Goal: Information Seeking & Learning: Learn about a topic

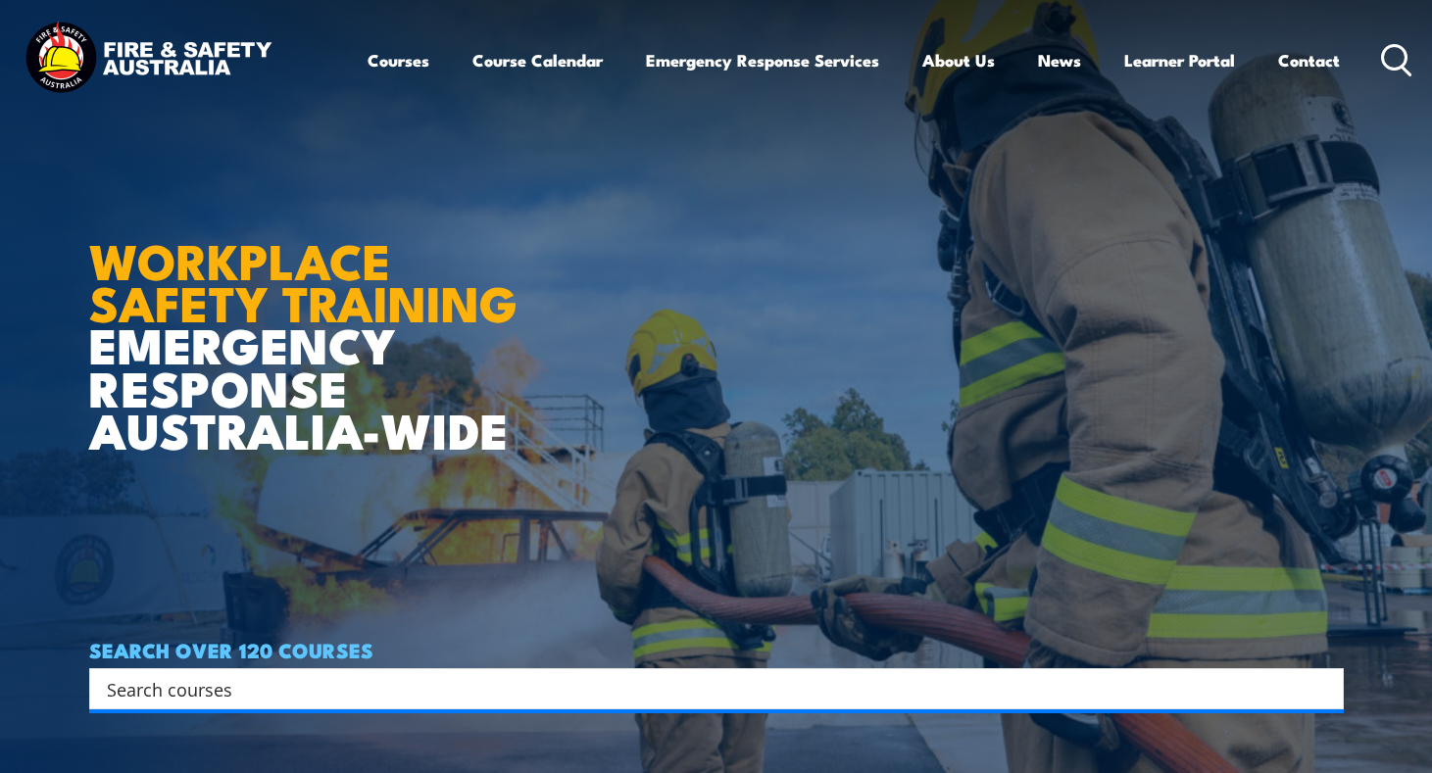
click at [778, 340] on article "WORKPLACE SAFETY TRAINING EMERGENCY RESPONSE AUSTRALIA-WIDE SEARCH OVER 120 COU…" at bounding box center [716, 386] width 1254 height 773
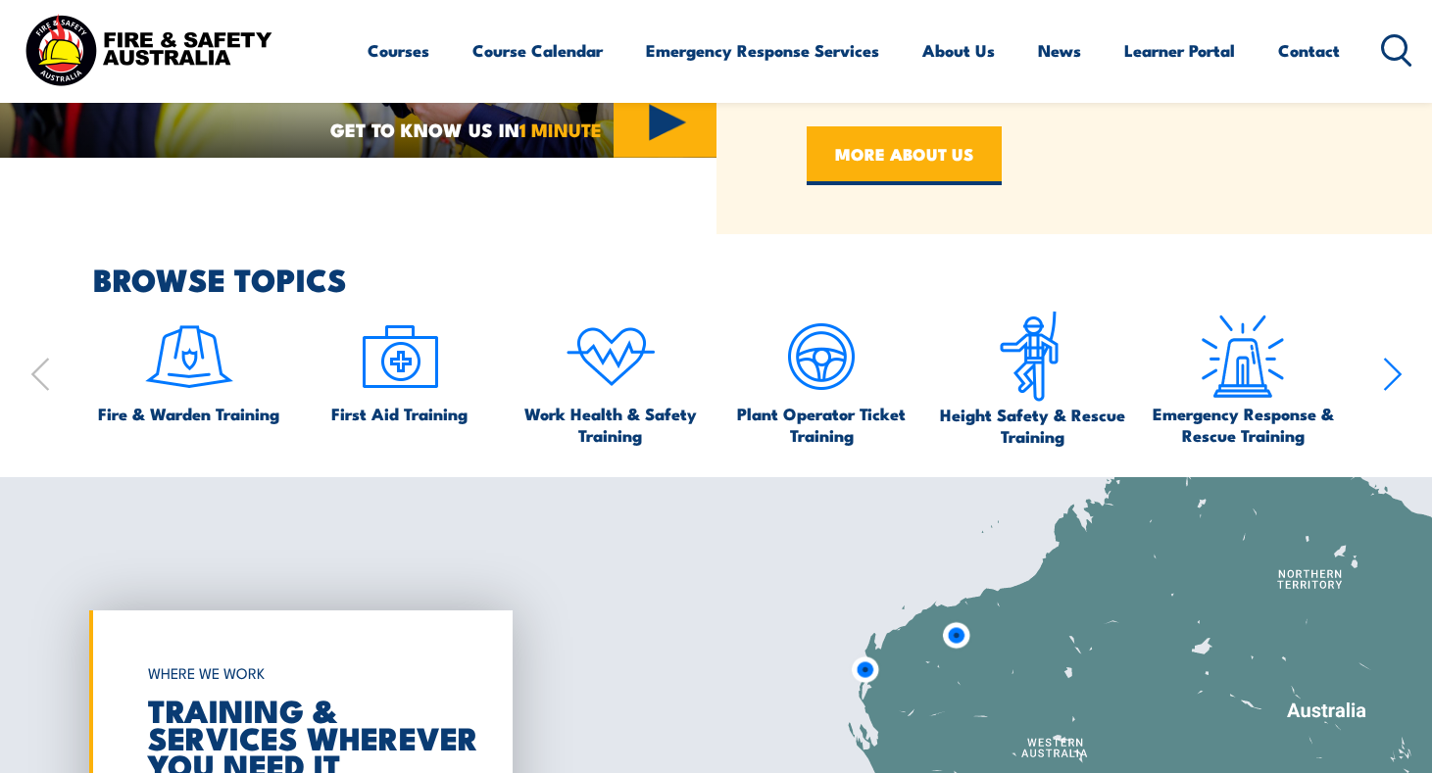
scroll to position [1176, 0]
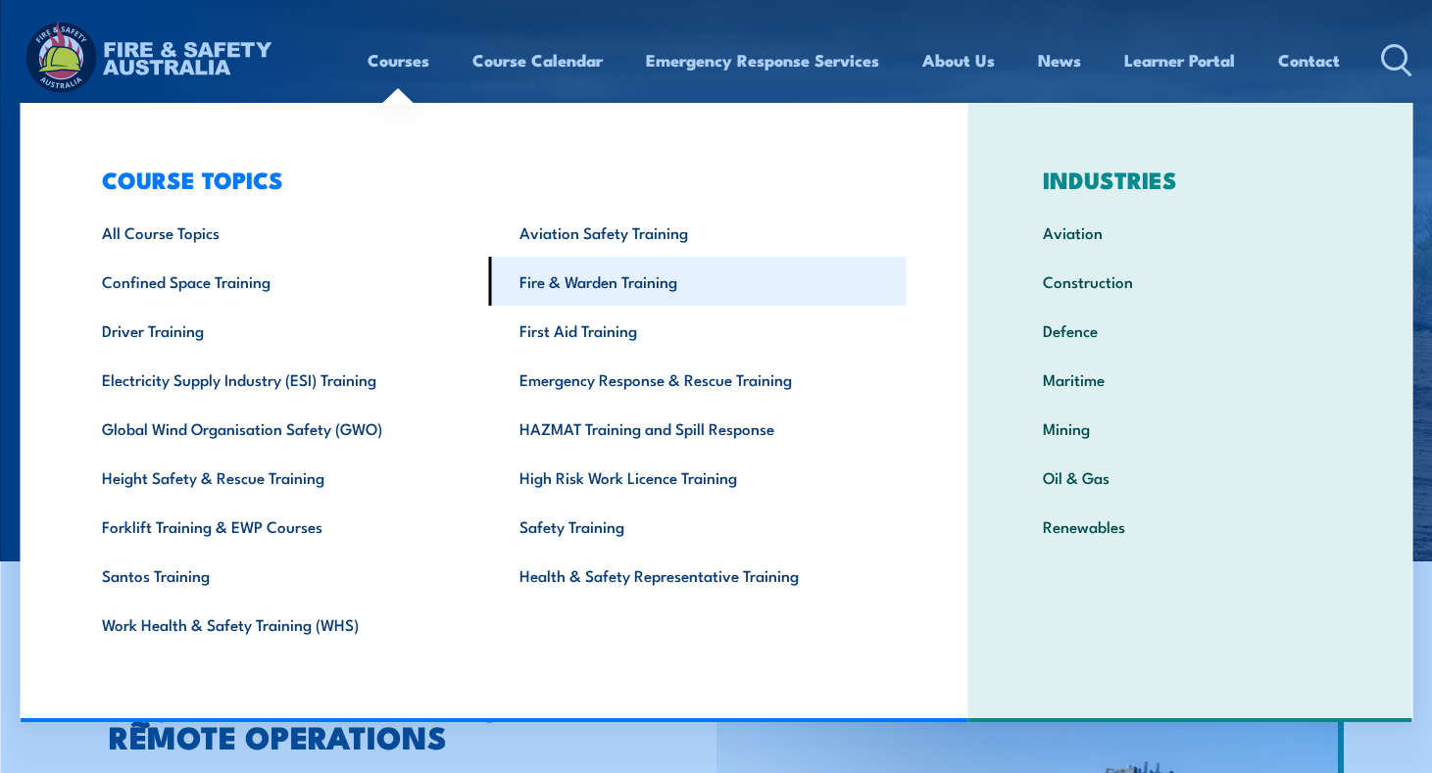
click at [589, 291] on link "Fire & Warden Training" at bounding box center [697, 281] width 417 height 49
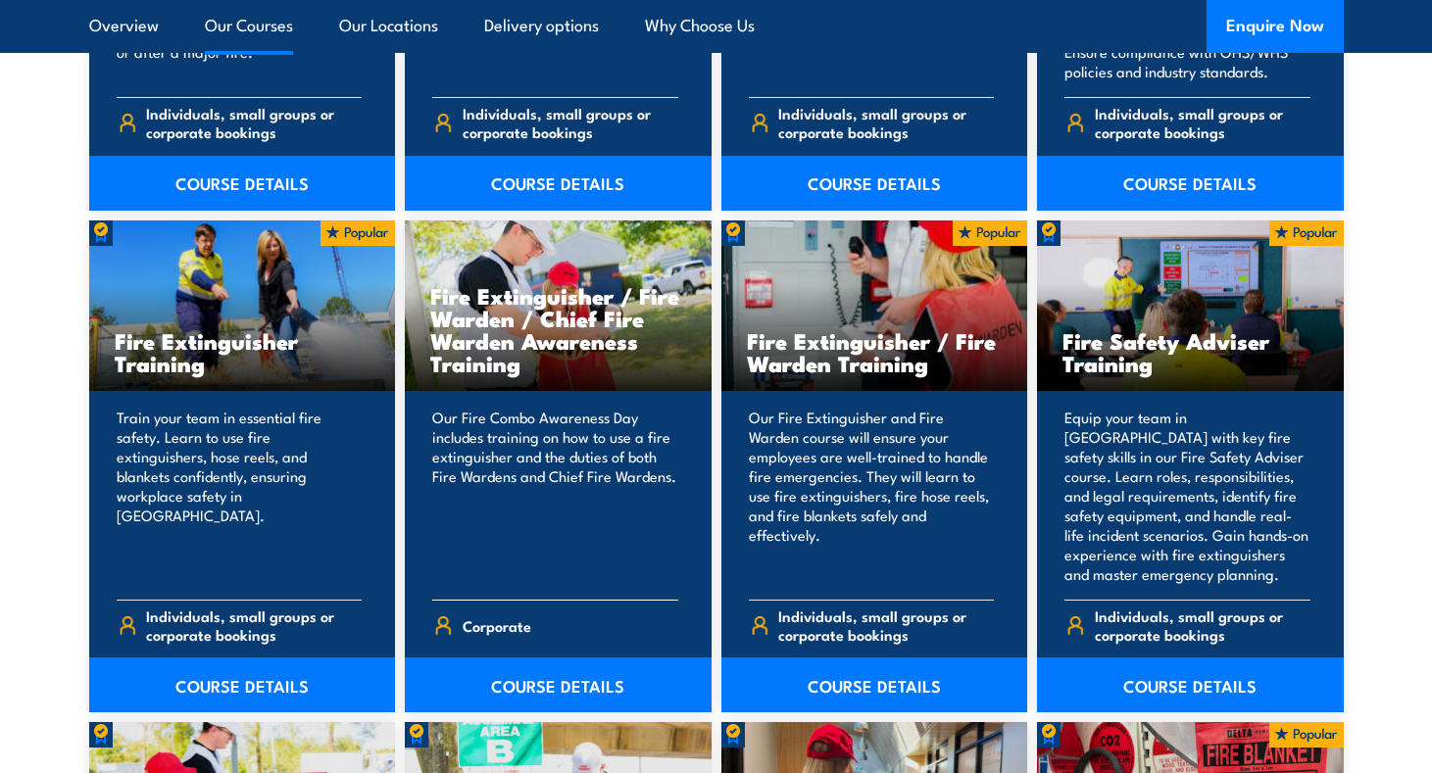
scroll to position [1764, 0]
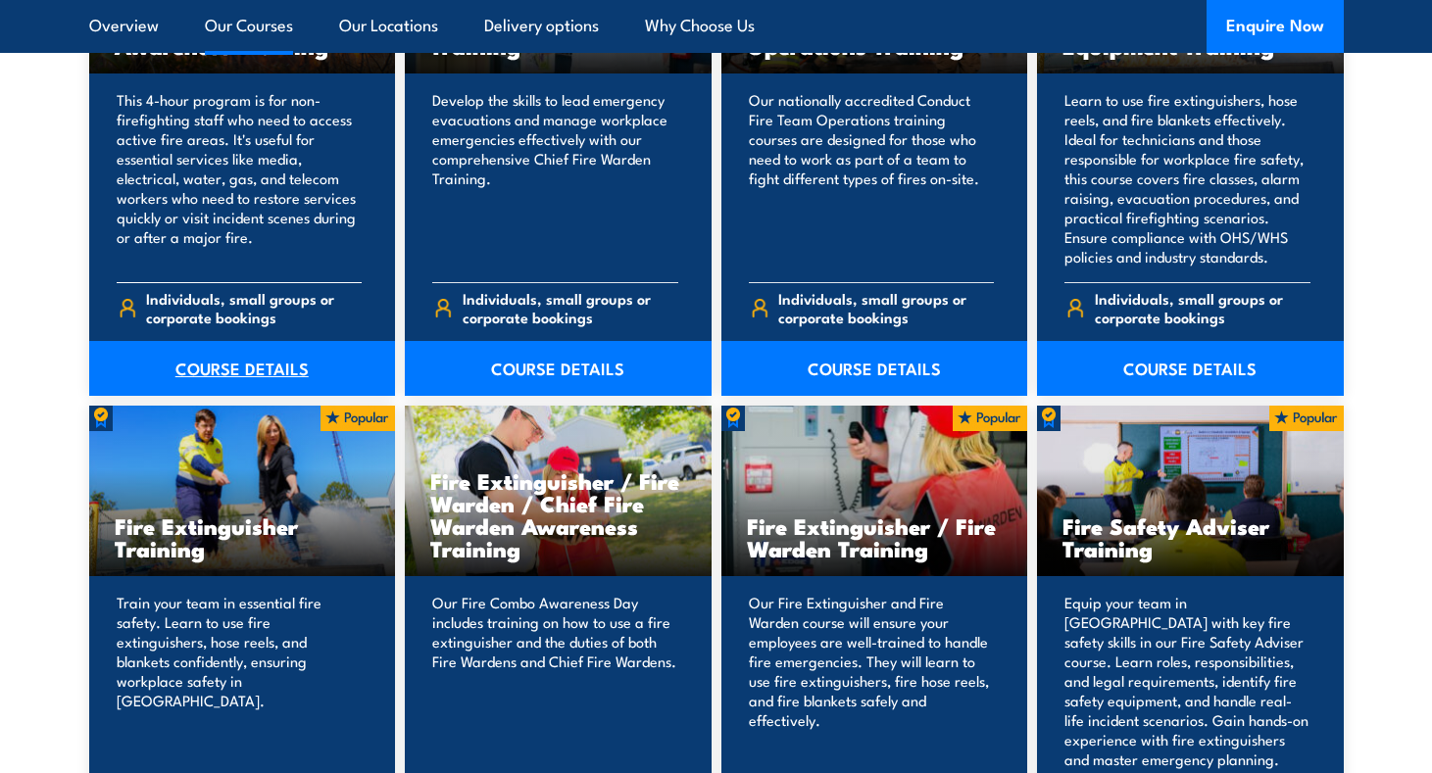
click at [220, 368] on link "COURSE DETAILS" at bounding box center [242, 368] width 307 height 55
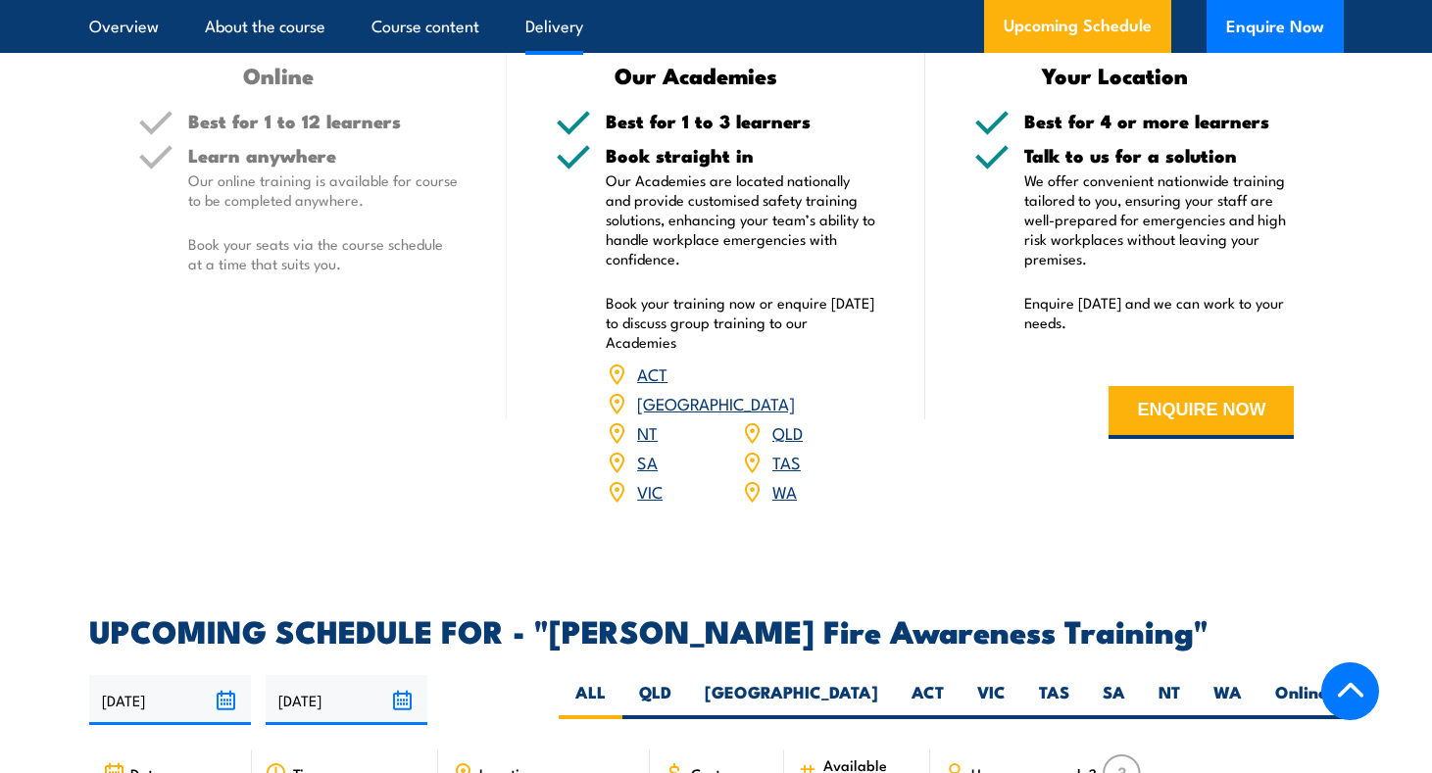
scroll to position [2548, 0]
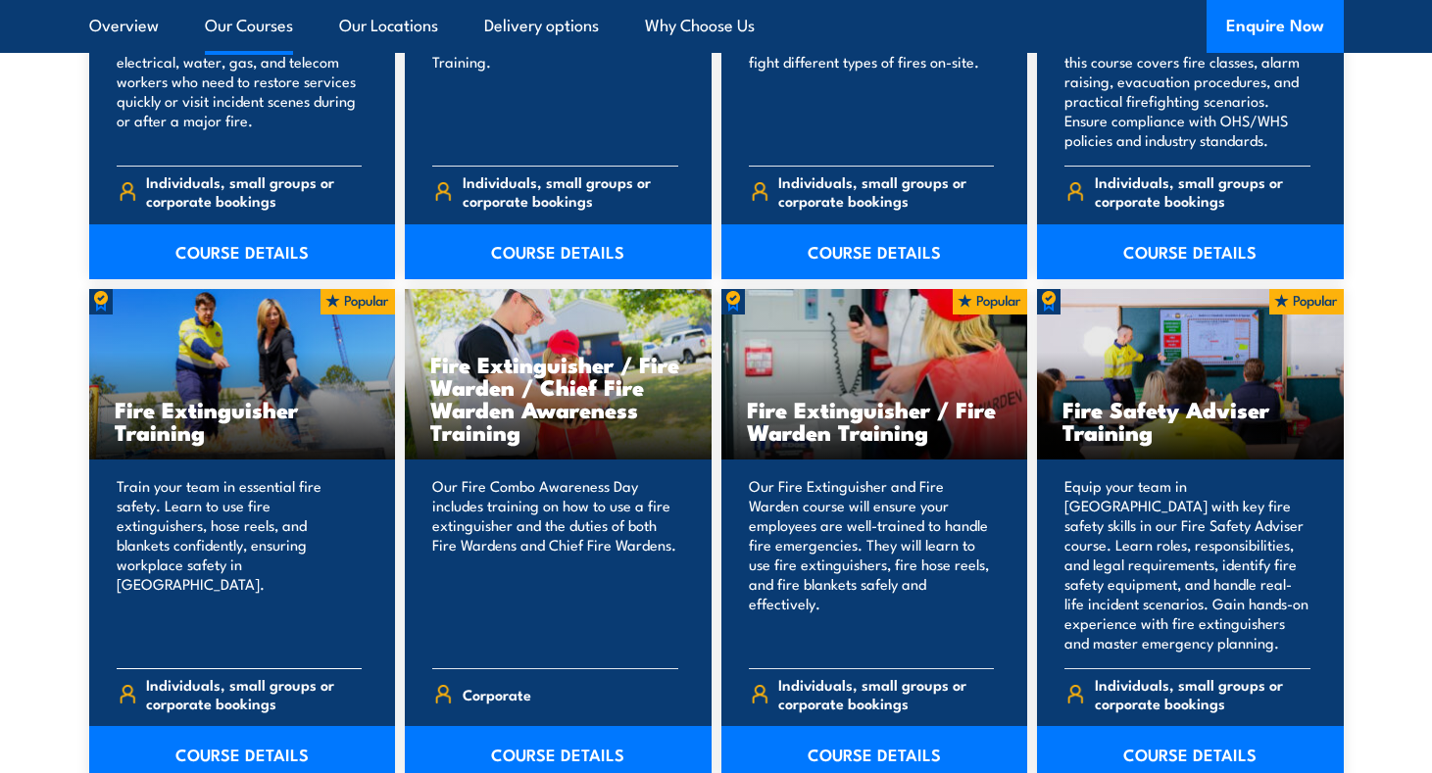
scroll to position [2156, 0]
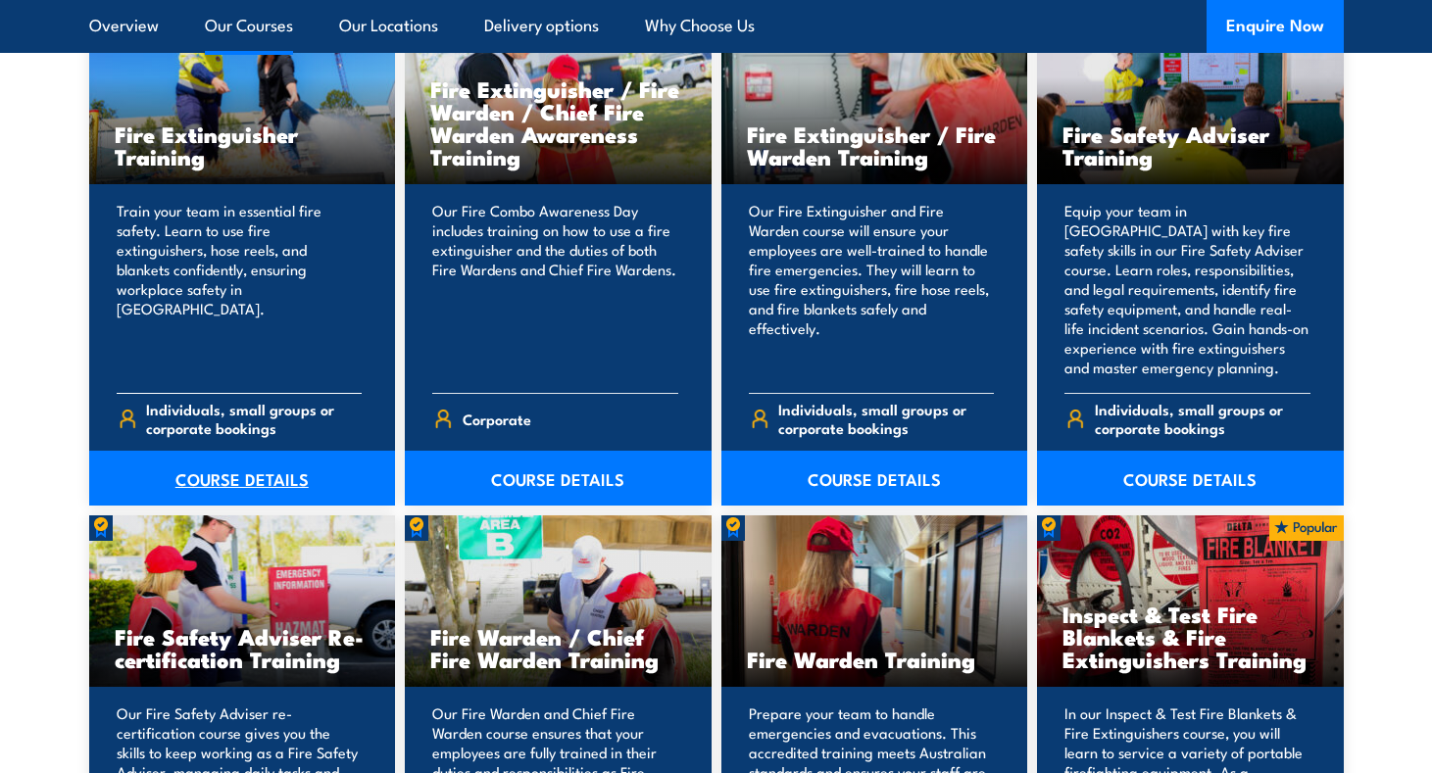
click at [250, 477] on link "COURSE DETAILS" at bounding box center [242, 478] width 307 height 55
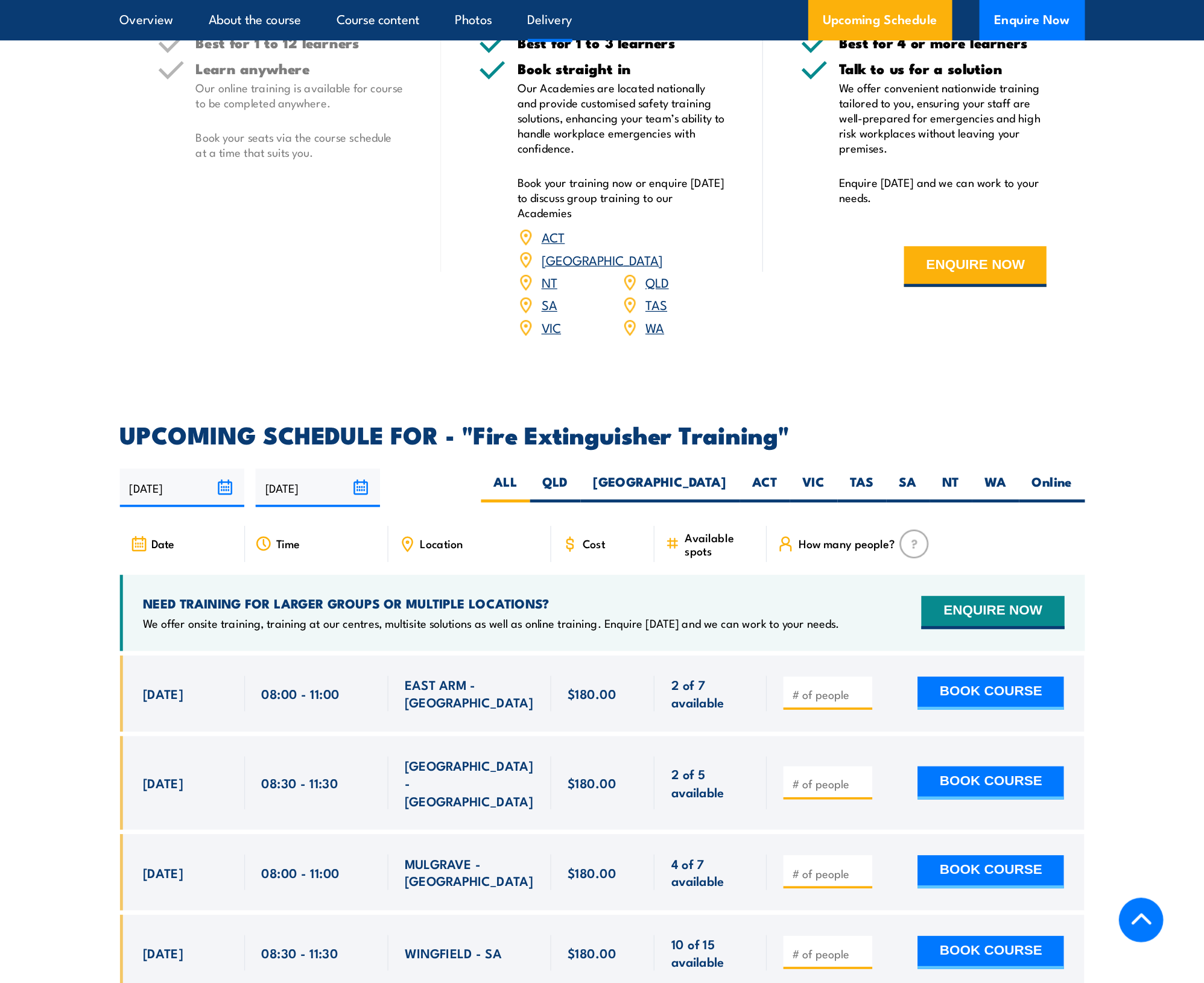
scroll to position [1689, 0]
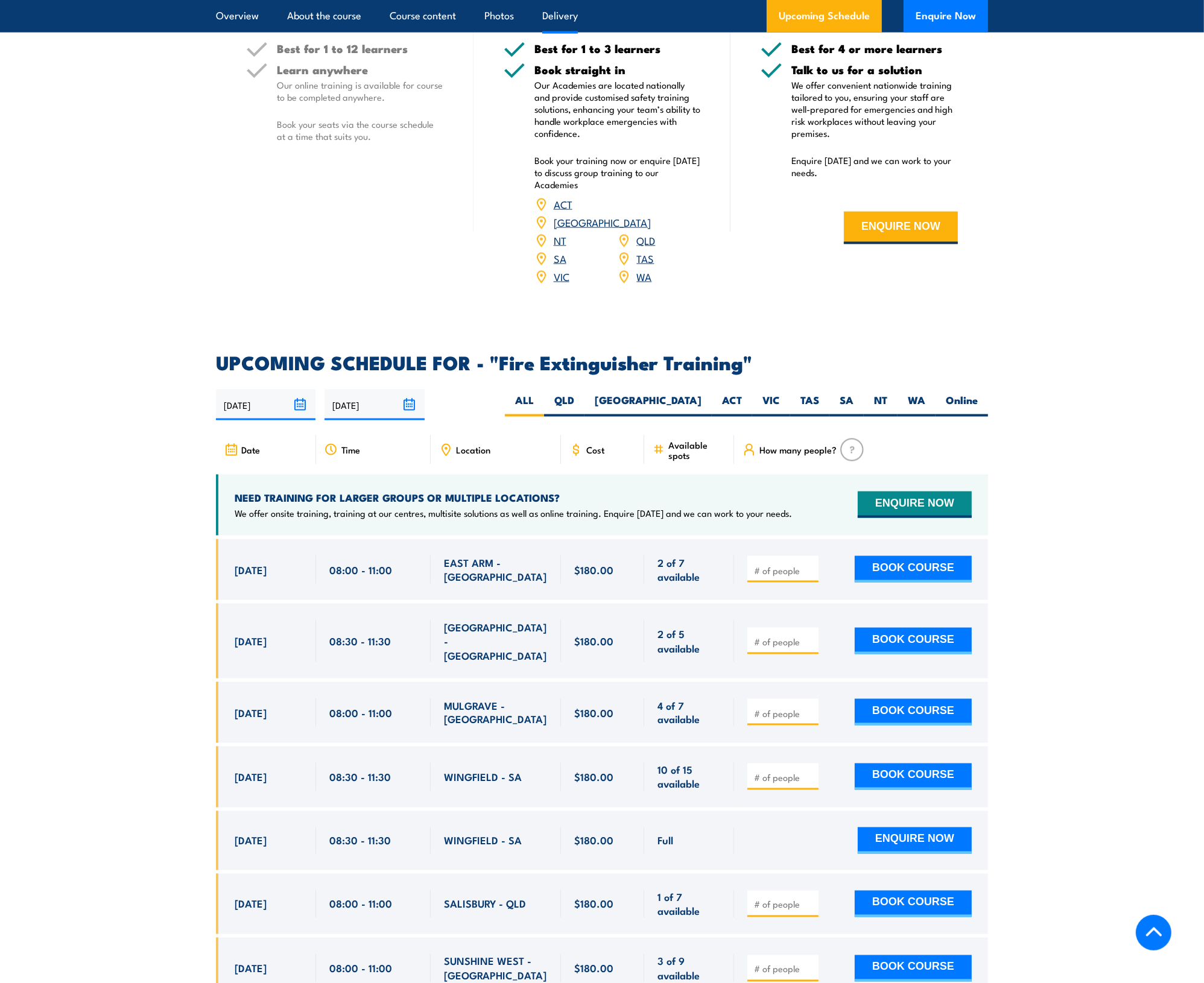
drag, startPoint x: 947, startPoint y: 0, endPoint x: 1024, endPoint y: 837, distance: 840.5
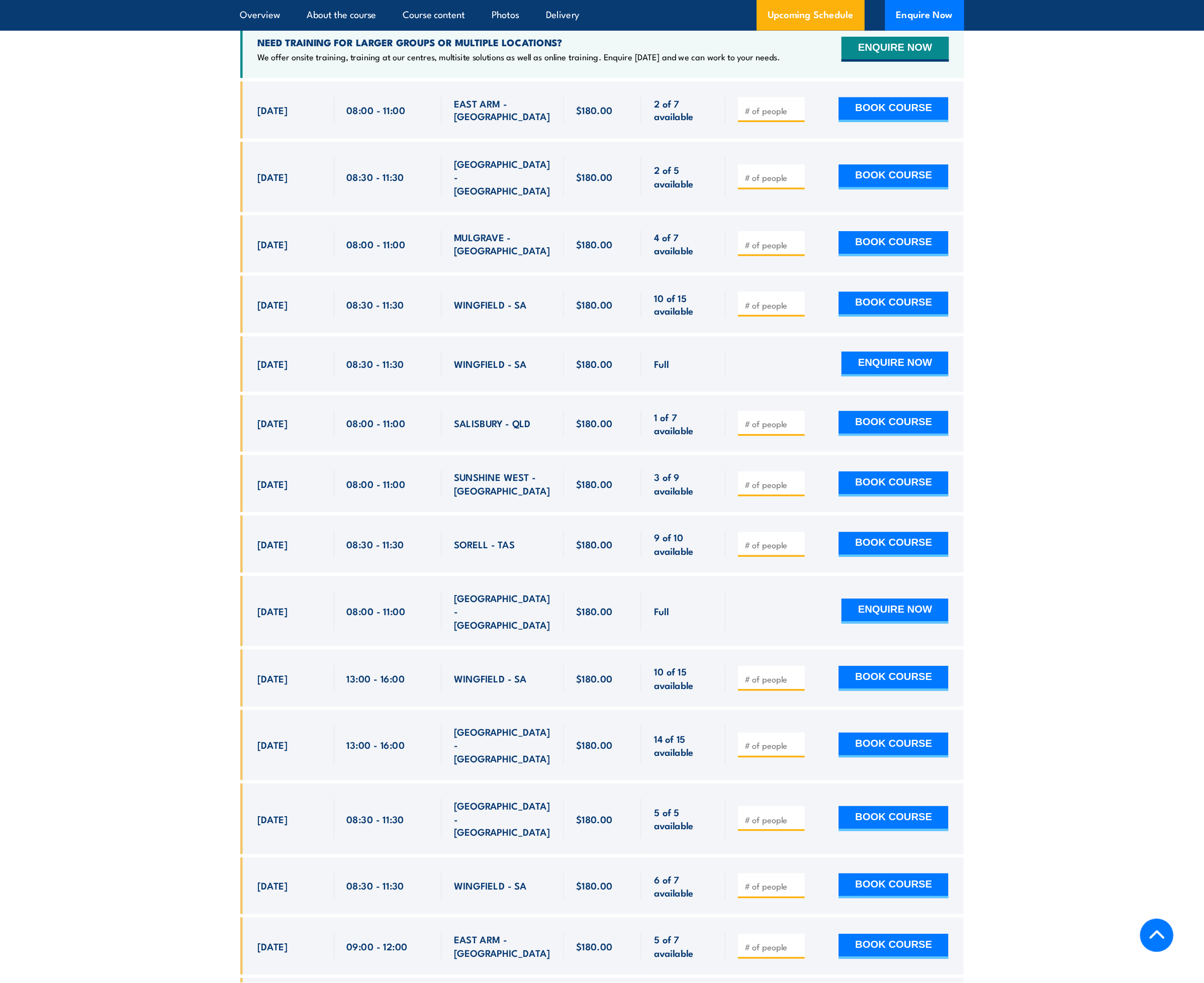
scroll to position [1784, 0]
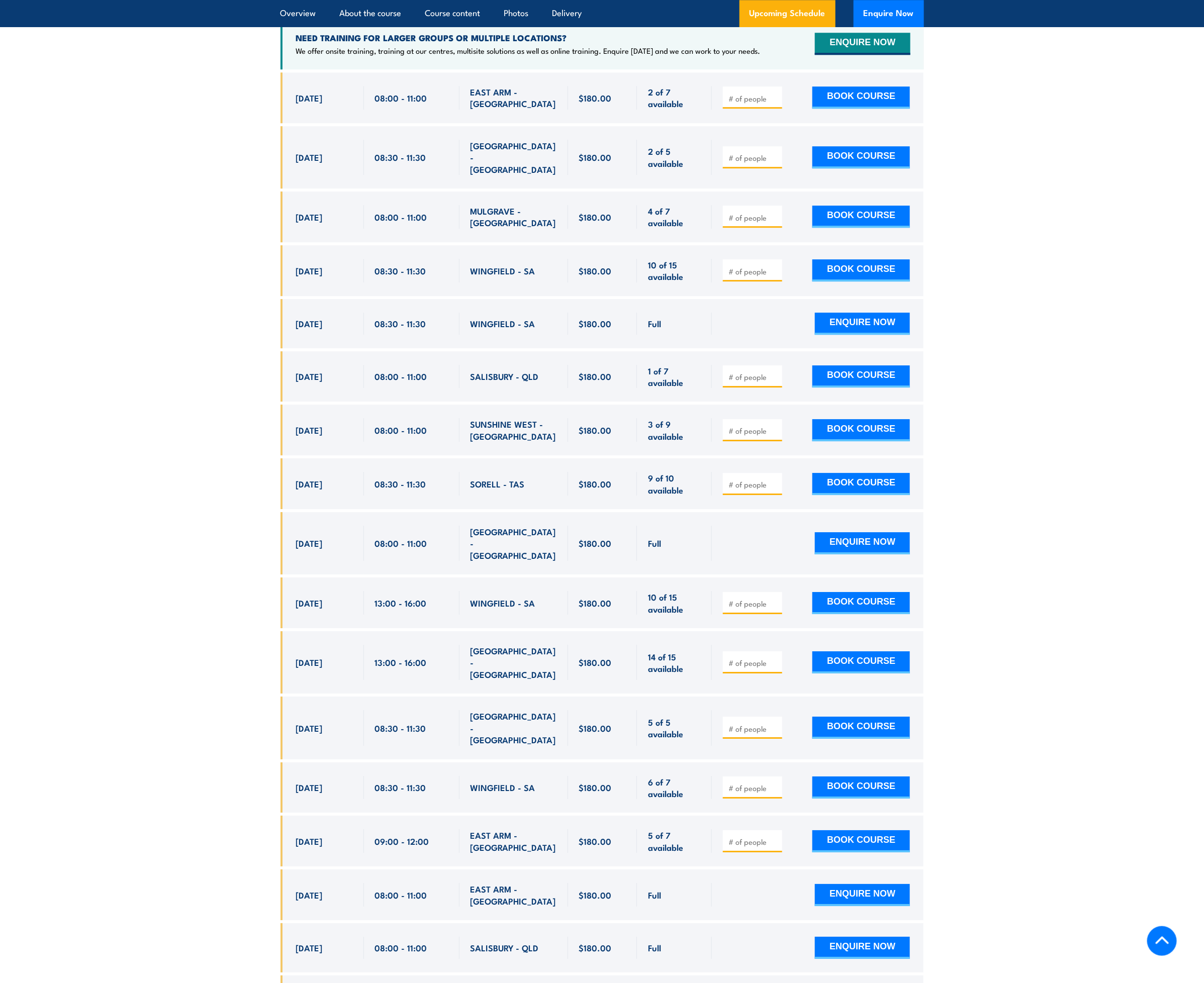
drag, startPoint x: 991, startPoint y: 0, endPoint x: 157, endPoint y: 250, distance: 870.7
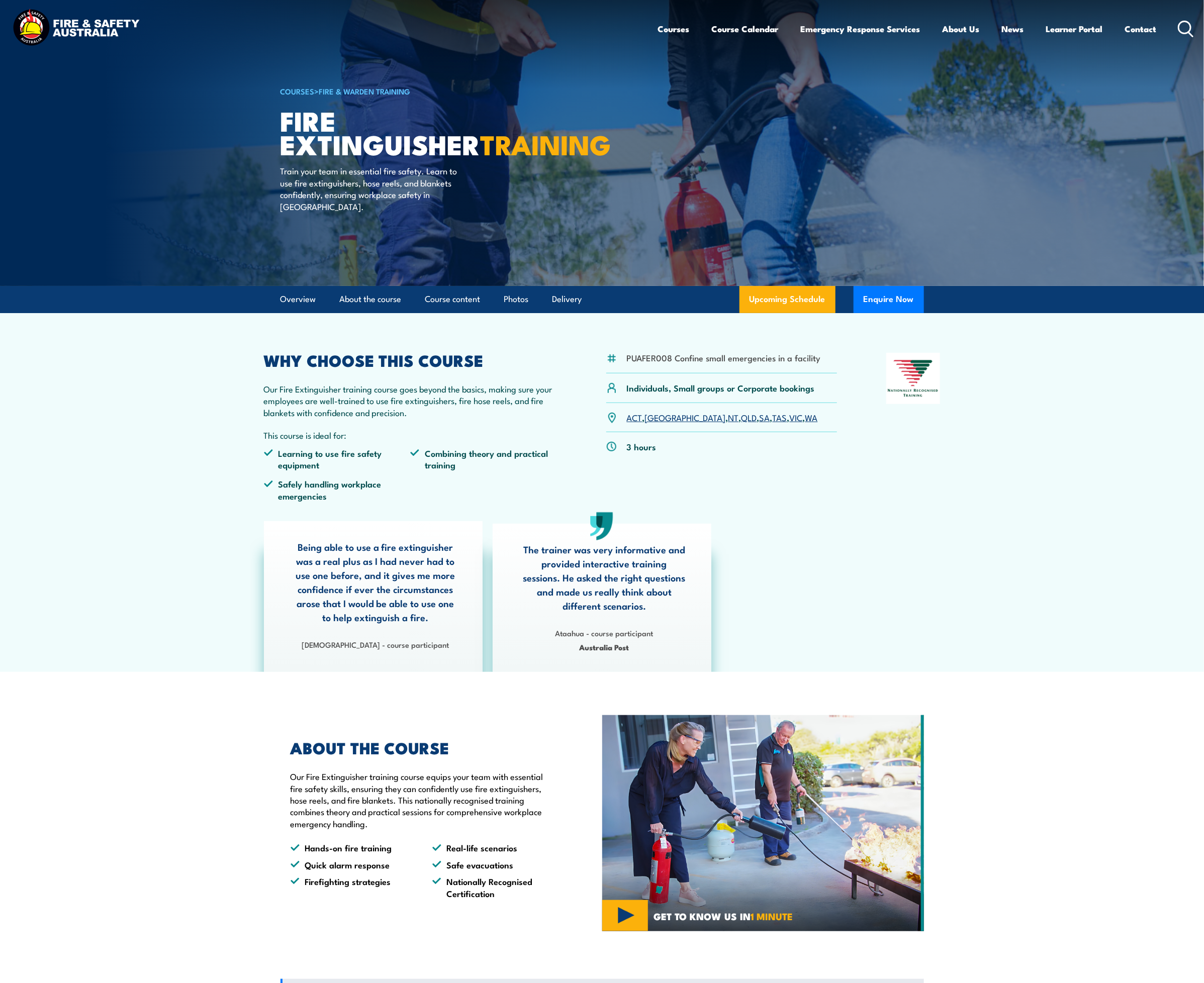
scroll to position [0, 0]
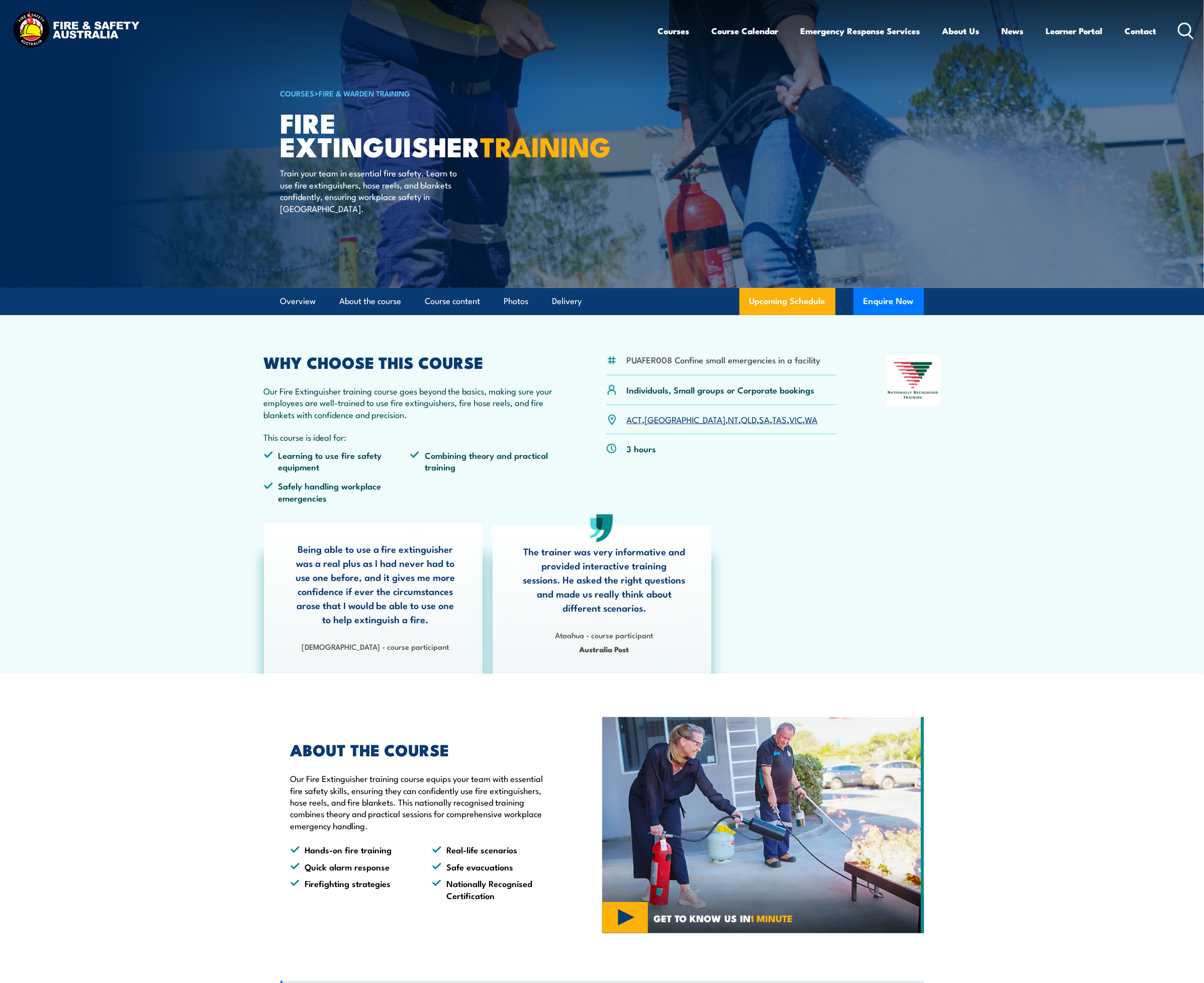
click at [42, 35] on img at bounding box center [76, 31] width 132 height 43
